Goal: Task Accomplishment & Management: Manage account settings

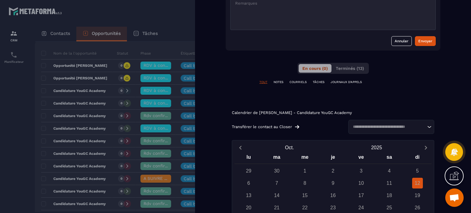
scroll to position [273, 0]
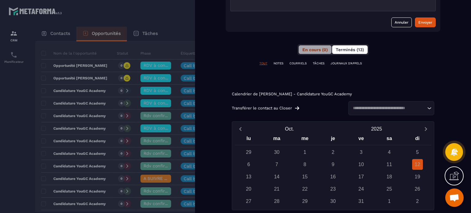
click at [350, 47] on span "Terminés (13)" at bounding box center [350, 49] width 28 height 5
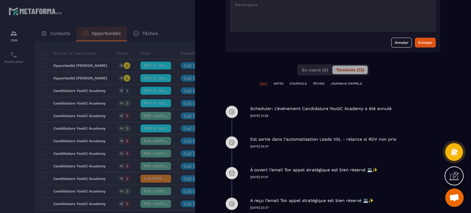
scroll to position [242, 0]
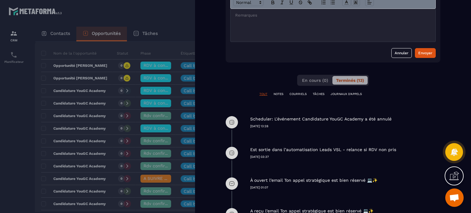
click at [289, 121] on p "Scheduler: L'événement Candidature YouGC Academy a été annulé" at bounding box center [320, 119] width 141 height 6
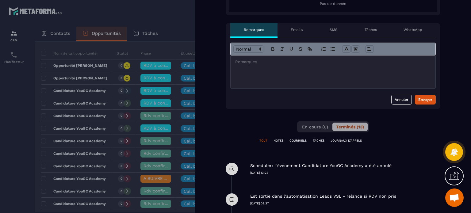
scroll to position [181, 0]
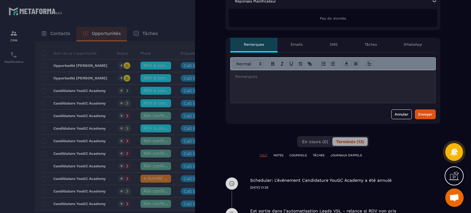
click at [183, 17] on div at bounding box center [235, 106] width 471 height 213
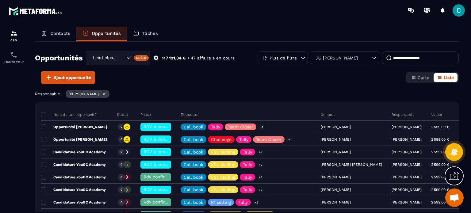
click at [411, 59] on input at bounding box center [420, 58] width 77 height 13
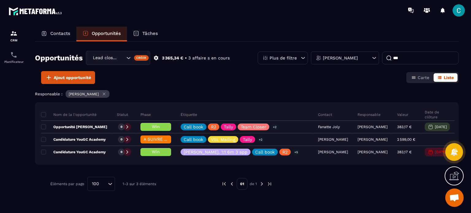
type input "***"
click at [63, 21] on div "CRM Planificateur" at bounding box center [52, 117] width 105 height 192
click at [55, 37] on div "Contacts" at bounding box center [55, 34] width 41 height 15
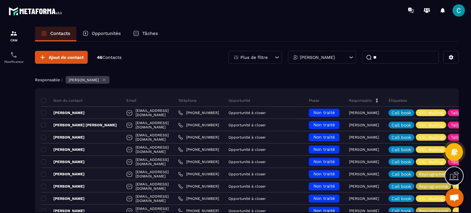
type input "***"
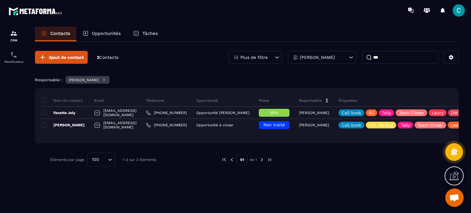
drag, startPoint x: 392, startPoint y: 58, endPoint x: 367, endPoint y: 57, distance: 24.9
click at [367, 57] on input "***" at bounding box center [400, 57] width 77 height 13
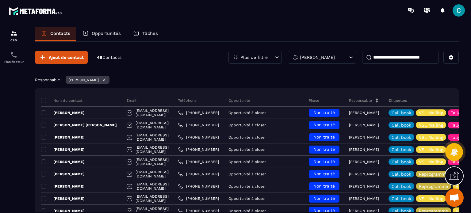
click at [328, 60] on div "[PERSON_NAME]" at bounding box center [322, 57] width 68 height 13
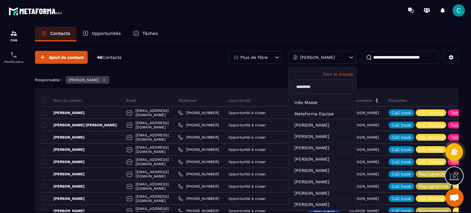
click at [341, 74] on p "Tout le monde" at bounding box center [322, 74] width 62 height 5
click at [389, 56] on input at bounding box center [400, 57] width 77 height 13
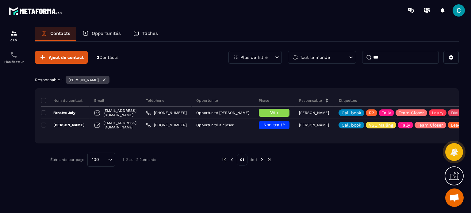
type input "***"
click at [110, 32] on p "Opportunités" at bounding box center [106, 34] width 29 height 6
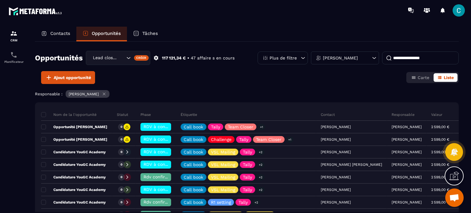
click at [45, 27] on div "Contacts" at bounding box center [55, 34] width 41 height 15
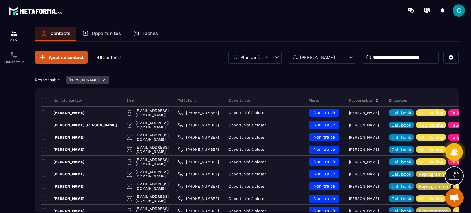
click at [106, 81] on icon at bounding box center [104, 80] width 5 height 5
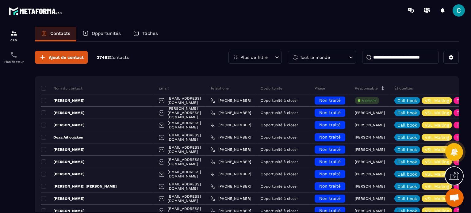
click at [390, 56] on input at bounding box center [400, 57] width 77 height 13
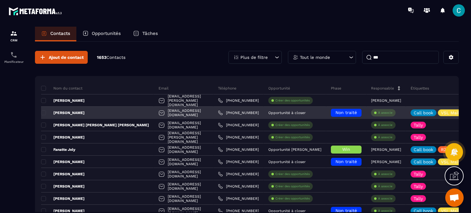
type input "***"
drag, startPoint x: 244, startPoint y: 112, endPoint x: 217, endPoint y: 113, distance: 27.3
click at [217, 113] on div "[PHONE_NUMBER]" at bounding box center [238, 113] width 50 height 12
copy p "[PHONE_NUMBER]"
click at [379, 114] on p "À associe" at bounding box center [385, 113] width 14 height 4
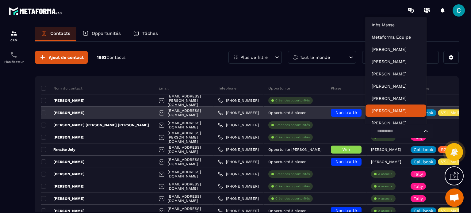
scroll to position [5, 0]
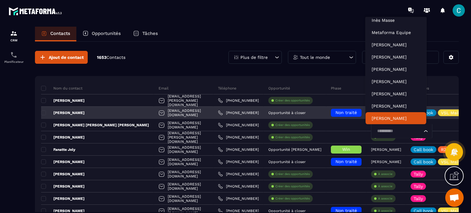
click at [380, 132] on input "Search for option" at bounding box center [398, 131] width 47 height 7
type input "***"
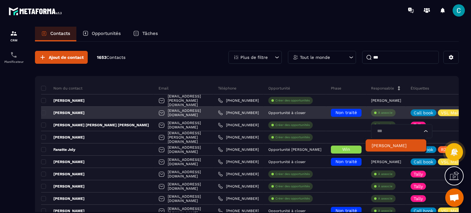
scroll to position [0, 0]
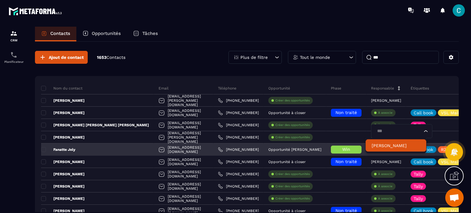
click at [380, 147] on p "[PERSON_NAME]" at bounding box center [396, 146] width 48 height 6
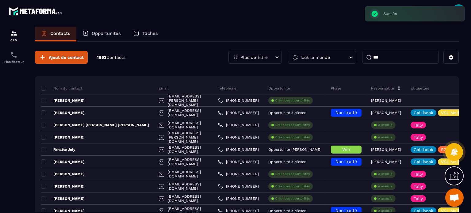
click at [281, 18] on div at bounding box center [271, 10] width 399 height 21
drag, startPoint x: 100, startPoint y: 31, endPoint x: 197, endPoint y: 38, distance: 96.6
click at [100, 31] on p "Opportunités" at bounding box center [106, 34] width 29 height 6
